Goal: Transaction & Acquisition: Download file/media

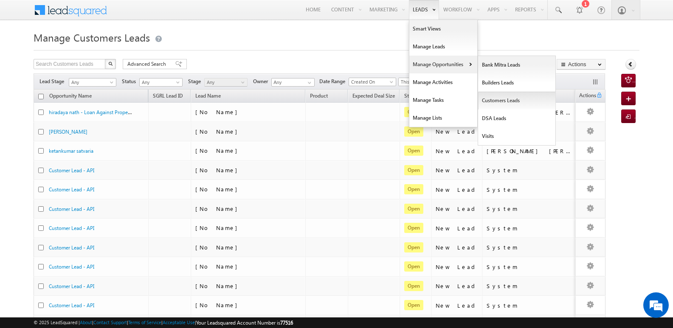
click at [487, 103] on link "Customers Leads" at bounding box center [517, 101] width 78 height 18
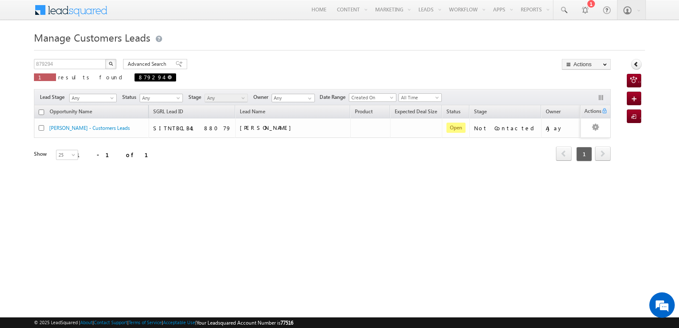
click at [168, 80] on link at bounding box center [170, 76] width 4 height 7
type input "Search Customers Leads"
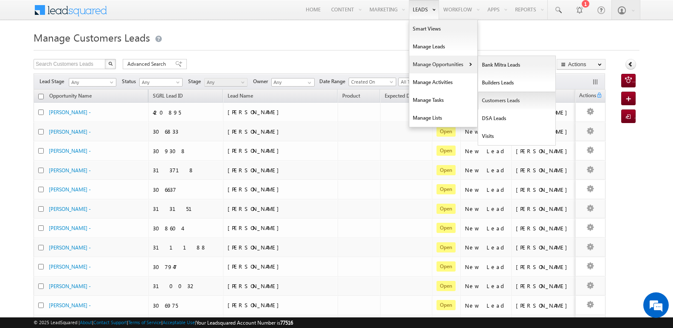
click at [490, 97] on link "Customers Leads" at bounding box center [517, 101] width 78 height 18
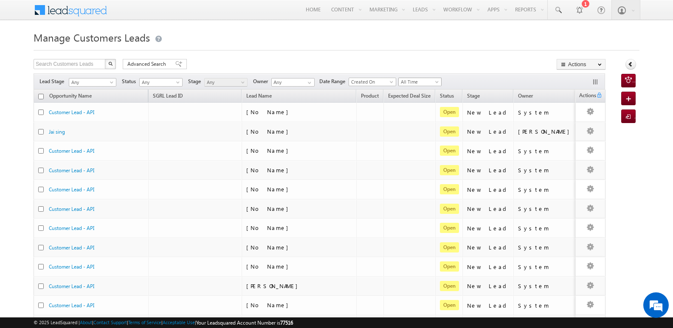
click at [437, 83] on span at bounding box center [437, 83] width 7 height 7
click at [411, 117] on link "Today" at bounding box center [422, 118] width 43 height 8
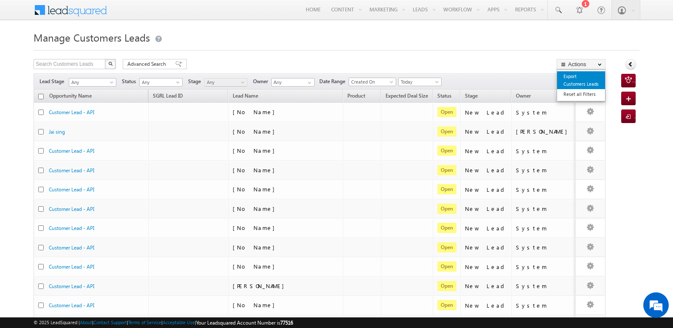
click at [580, 82] on link "Export Customers Leads" at bounding box center [581, 80] width 48 height 18
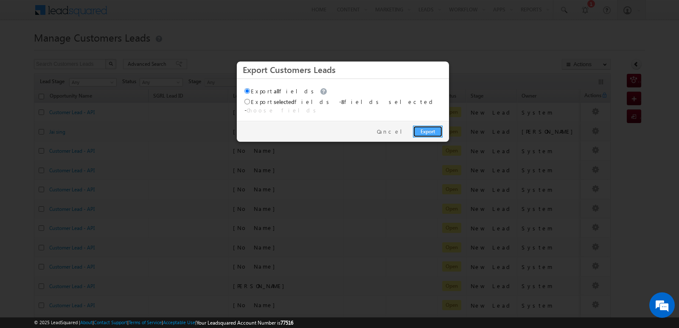
click at [432, 127] on link "Export" at bounding box center [428, 132] width 30 height 12
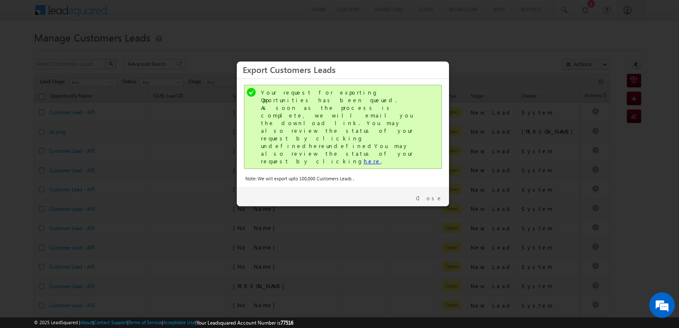
click at [364, 158] on link "here" at bounding box center [372, 161] width 17 height 7
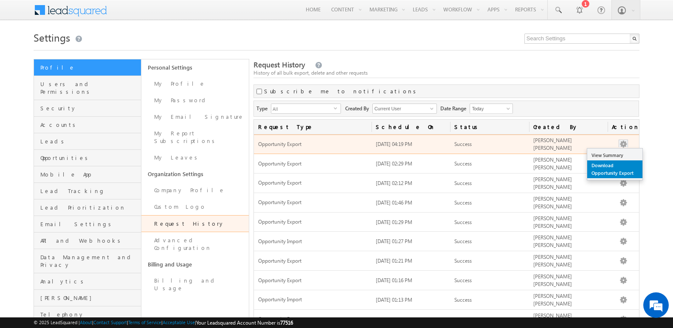
click at [608, 166] on link "Download Opportunity Export" at bounding box center [614, 169] width 55 height 18
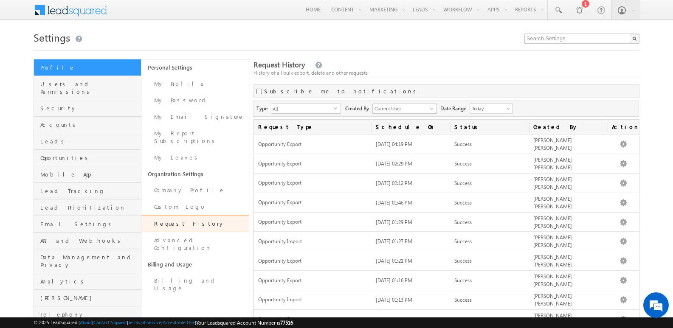
click at [541, 55] on div "Settings Profile Users and Permissions Security Accounts Leads Opportunities Mo…" at bounding box center [337, 222] width 606 height 389
